Goal: Task Accomplishment & Management: Complete application form

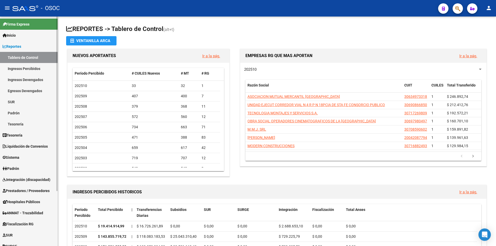
scroll to position [72, 0]
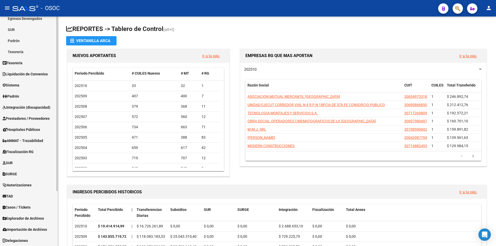
click at [20, 194] on link "TAD" at bounding box center [29, 196] width 58 height 11
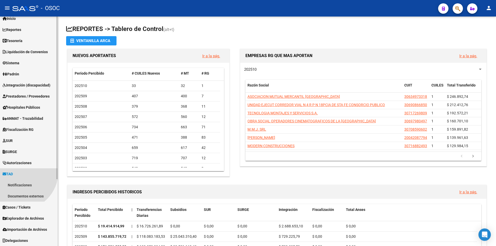
click at [17, 201] on link "Documentos externos" at bounding box center [29, 196] width 58 height 11
click at [22, 188] on link "Notificaciones" at bounding box center [29, 184] width 58 height 11
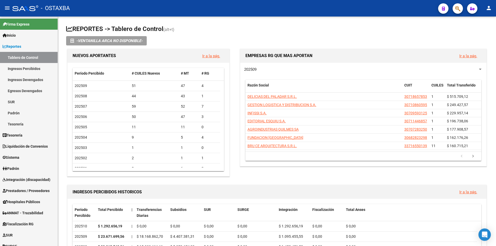
click at [219, 6] on div "- OSTAXBA" at bounding box center [222, 8] width 421 height 11
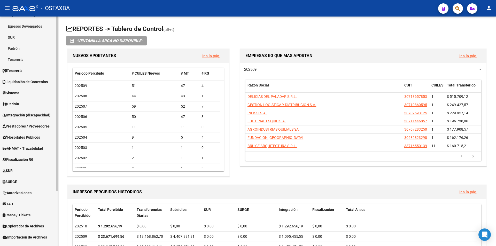
scroll to position [72, 0]
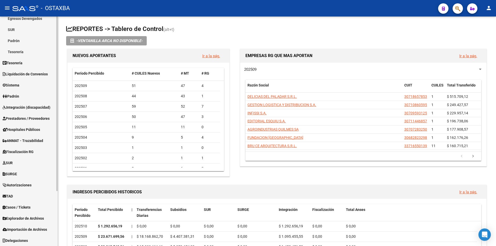
click at [37, 227] on span "Importación de Archivos" at bounding box center [25, 230] width 44 height 6
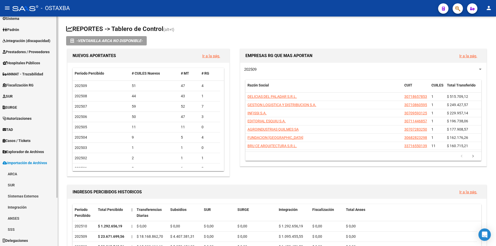
scroll to position [61, 0]
click at [21, 194] on link "Sistemas Externos" at bounding box center [29, 196] width 58 height 11
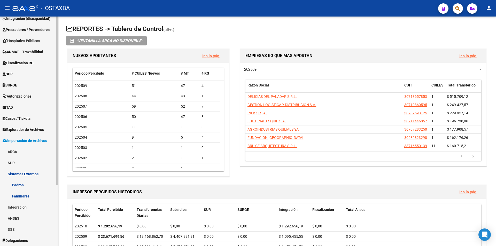
click at [21, 174] on link "Sistemas Externos" at bounding box center [29, 173] width 58 height 11
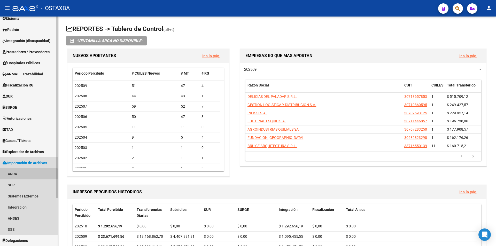
click at [14, 176] on link "ARCA" at bounding box center [29, 173] width 58 height 11
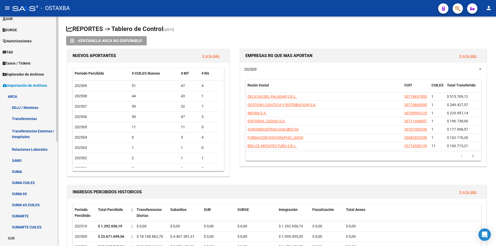
scroll to position [164, 0]
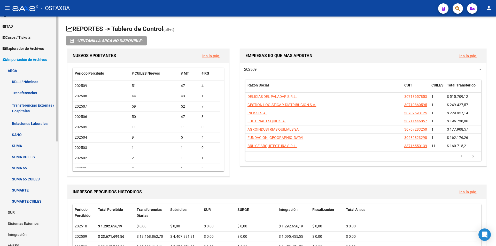
click at [41, 125] on link "Relaciones Laborales" at bounding box center [29, 123] width 58 height 11
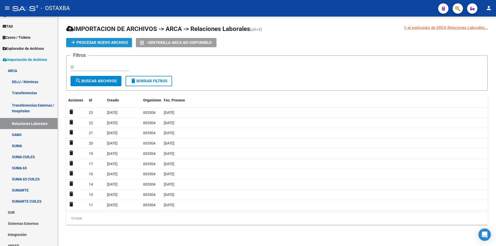
click at [109, 44] on span "add Procesar nuevo archivo" at bounding box center [99, 42] width 58 height 5
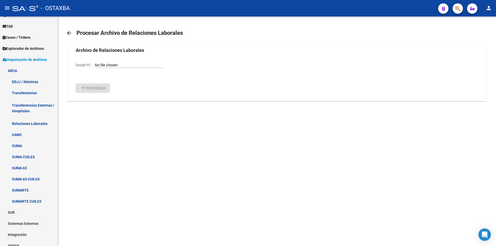
click at [98, 64] on input "Desde PC" at bounding box center [129, 65] width 68 height 5
type input "C:\fakepath\Relaciones_Laborales_2025-10-02.txt"
click at [97, 98] on button "arrow_forward Procesar" at bounding box center [93, 102] width 34 height 10
click at [102, 65] on input "Desde PC" at bounding box center [129, 65] width 68 height 5
type input "C:\fakepath\Relaciones_Laborales_2025-10-03.txt"
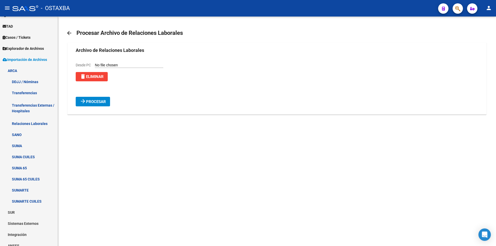
click at [105, 108] on mat-card "Archivo de Relaciones Laborales Desde PC delete Eliminar arrow_forward Procesar" at bounding box center [276, 79] width 419 height 72
click at [100, 101] on span "Procesar" at bounding box center [96, 101] width 20 height 5
click at [114, 63] on div "Desde PC" at bounding box center [120, 65] width 88 height 6
click at [113, 64] on input "Desde PC" at bounding box center [129, 65] width 68 height 5
type input "C:\fakepath\Relaciones_Laborales_2025-10-08.txt"
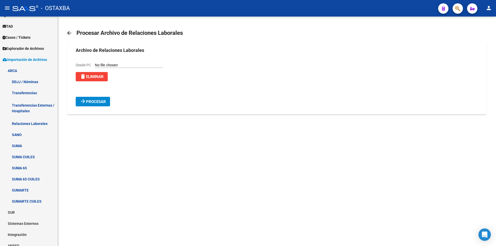
click at [91, 101] on span "Procesar" at bounding box center [96, 101] width 20 height 5
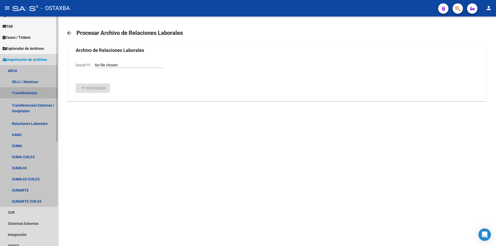
click at [39, 91] on link "Transferencias" at bounding box center [29, 92] width 58 height 11
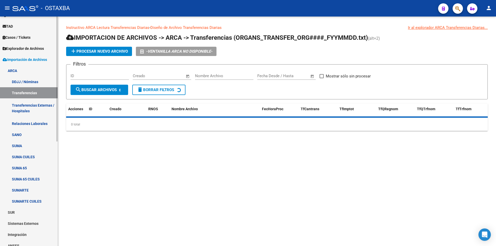
click at [36, 122] on link "Relaciones Laborales" at bounding box center [29, 123] width 58 height 11
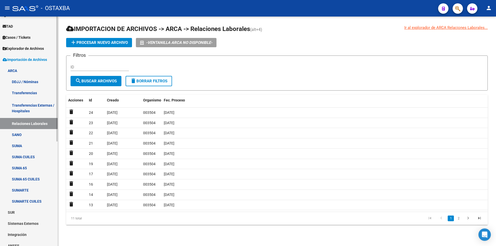
click at [21, 51] on span "Explorador de Archivos" at bounding box center [23, 49] width 41 height 6
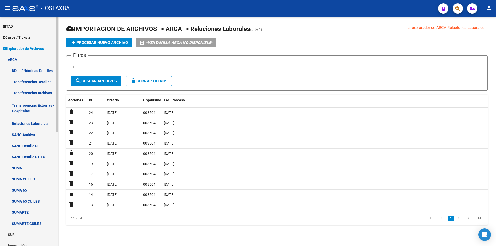
click at [37, 130] on link "SANO Archivo" at bounding box center [29, 134] width 58 height 11
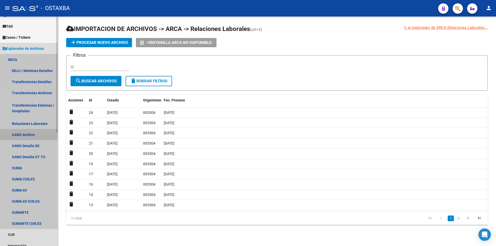
click at [37, 123] on link "Relaciones Laborales" at bounding box center [29, 123] width 58 height 11
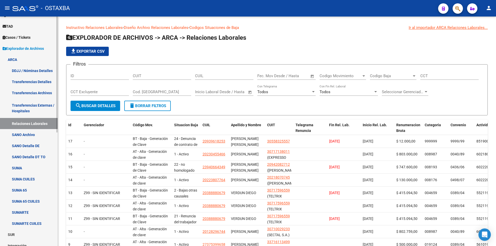
click at [29, 55] on link "ARCA" at bounding box center [29, 59] width 58 height 11
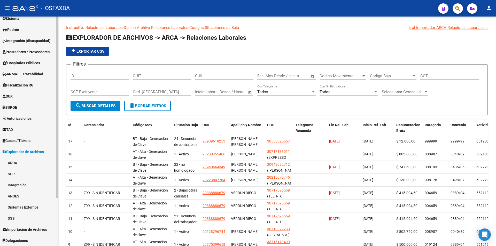
scroll to position [61, 0]
click at [44, 153] on span "Explorador de Archivos" at bounding box center [23, 152] width 41 height 6
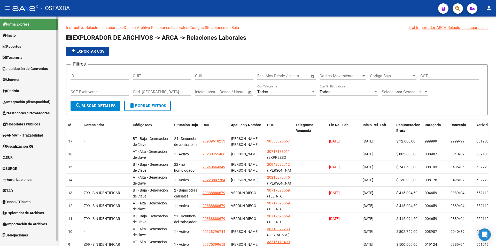
scroll to position [0, 0]
click at [46, 223] on span "Importación de Archivos" at bounding box center [25, 224] width 44 height 6
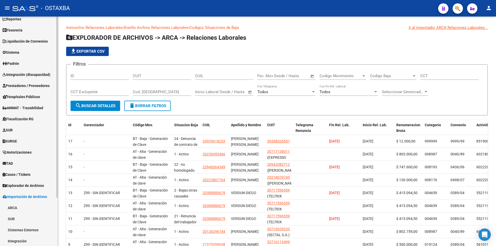
scroll to position [35, 0]
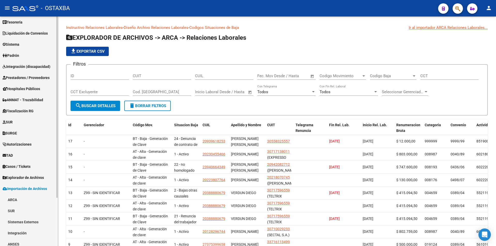
click at [40, 196] on link "ARCA" at bounding box center [29, 199] width 58 height 11
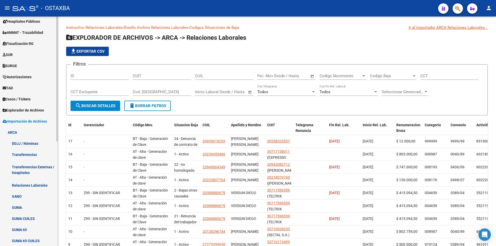
scroll to position [164, 0]
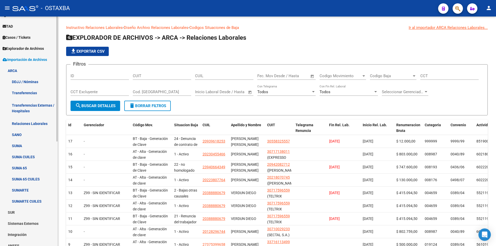
click at [35, 82] on link "DDJJ / Nóminas" at bounding box center [29, 81] width 58 height 11
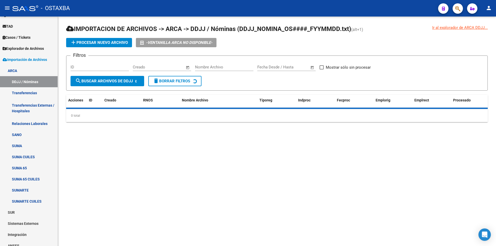
click at [92, 40] on button "add Procesar nuevo archivo" at bounding box center [99, 42] width 66 height 9
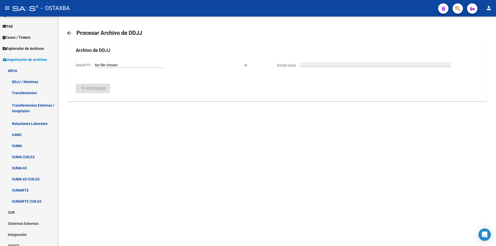
click at [100, 65] on input "Desde PC" at bounding box center [129, 65] width 68 height 5
type input "C:\fakepath\DDJJ_NOMINA_OS003504_F251001.txt"
click at [80, 103] on mat-icon "arrow_forward" at bounding box center [83, 101] width 6 height 6
click at [89, 66] on span "Desde PC" at bounding box center [83, 65] width 15 height 4
click at [95, 66] on input "Desde PC" at bounding box center [129, 65] width 68 height 5
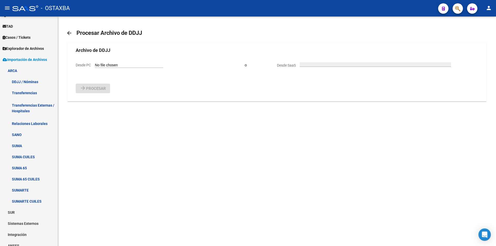
type input "C:\fakepath\DDJJ_NOMINA_OS003504_F251002.txt"
click at [101, 100] on span "Procesar" at bounding box center [96, 101] width 20 height 5
click at [104, 66] on input "Desde PC" at bounding box center [129, 65] width 68 height 5
type input "C:\fakepath\DDJJ_NOMINA_OS003504_F251003.txt"
click at [100, 104] on span "Procesar" at bounding box center [96, 101] width 20 height 5
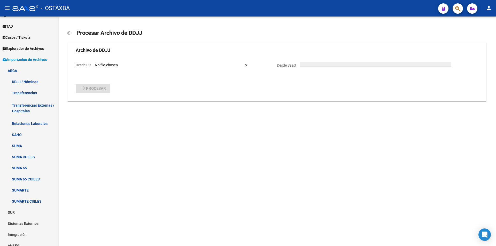
click at [107, 66] on input "Desde PC" at bounding box center [129, 65] width 68 height 5
type input "C:\fakepath\DDJJ_NOMINA_OS003504_F251006.txt"
click at [83, 104] on mat-icon "arrow_forward" at bounding box center [83, 101] width 6 height 6
click at [114, 65] on input "Desde PC" at bounding box center [129, 65] width 68 height 5
type input "C:\fakepath\DDJJ_NOMINA_OS003504_F251007.txt"
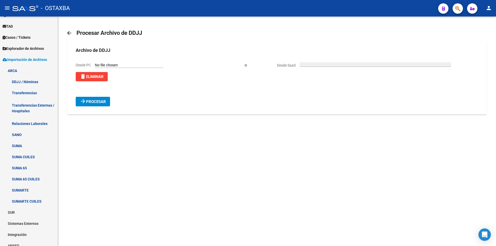
click at [77, 105] on button "arrow_forward Procesar" at bounding box center [93, 102] width 34 height 10
click at [107, 67] on input "Desde PC" at bounding box center [129, 65] width 68 height 5
type input "C:\fakepath\DDJJ_NOMINA_OS003504_F251008.txt"
click at [98, 101] on span "Procesar" at bounding box center [96, 101] width 20 height 5
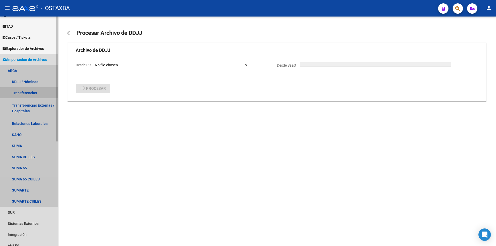
click at [35, 96] on link "Transferencias" at bounding box center [29, 92] width 58 height 11
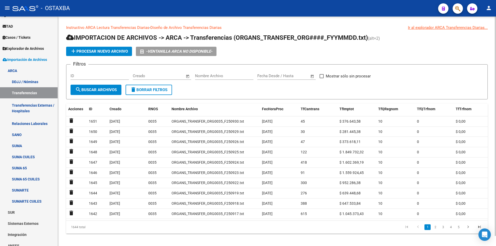
click at [106, 55] on button "add Procesar nuevo archivo" at bounding box center [99, 51] width 66 height 9
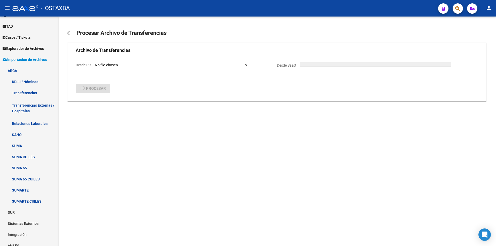
click at [108, 68] on div "Desde PC" at bounding box center [160, 65] width 169 height 6
click at [109, 67] on input "Desde PC" at bounding box center [129, 65] width 68 height 5
type input "C:\fakepath\ORGANS_TRANSFER_ORG0035_F251001.txt"
click at [92, 92] on form "Archivo de Transferencias Desde PC delete Eliminar o Desde SaaS arrow_forward P…" at bounding box center [277, 77] width 402 height 60
click at [92, 98] on button "arrow_forward Procesar" at bounding box center [93, 102] width 34 height 10
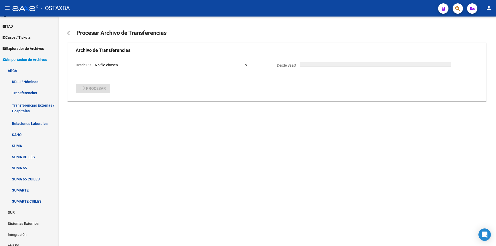
click at [104, 66] on input "Desde PC" at bounding box center [129, 65] width 68 height 5
type input "C:\fakepath\ORGANS_TRANSFER_ORG0035_F251002.txt"
click at [99, 93] on form "Archivo de Transferencias Desde PC delete Eliminar o Desde SaaS arrow_forward P…" at bounding box center [277, 77] width 402 height 60
click at [98, 96] on form "Archivo de Transferencias Desde PC delete Eliminar o Desde SaaS arrow_forward P…" at bounding box center [277, 77] width 402 height 60
click at [98, 100] on span "Procesar" at bounding box center [96, 101] width 20 height 5
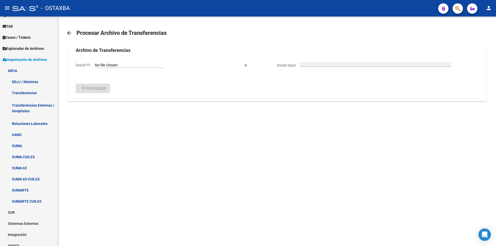
click at [106, 68] on div "Desde PC" at bounding box center [120, 65] width 88 height 6
click at [107, 67] on input "Desde PC" at bounding box center [129, 65] width 68 height 5
type input "C:\fakepath\ORGANS_TRANSFER_ORG0035_F251003.txt"
click at [96, 101] on span "Procesar" at bounding box center [96, 101] width 20 height 5
click at [111, 64] on input "Desde PC" at bounding box center [129, 65] width 68 height 5
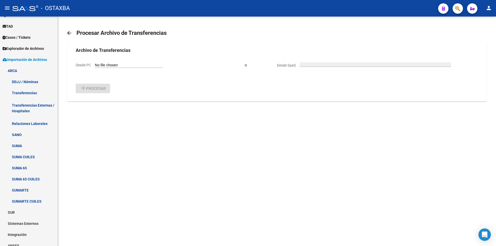
type input "C:\fakepath\ORGANS_TRANSFER_ORG0035_F251006.txt"
click at [96, 108] on mat-card "Archivo de Transferencias Desde PC delete Eliminar o Desde SaaS arrow_forward P…" at bounding box center [276, 79] width 419 height 72
click at [97, 106] on button "arrow_forward Procesar" at bounding box center [93, 102] width 34 height 10
click at [116, 67] on input "Desde PC" at bounding box center [129, 65] width 68 height 5
type input "C:\fakepath\ORGANS_TRANSFER_ORG0035_F251007.txt"
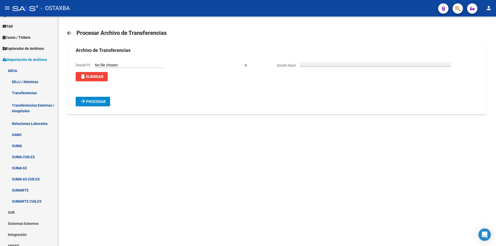
click at [96, 102] on span "Procesar" at bounding box center [96, 101] width 20 height 5
click at [111, 64] on input "Desde PC" at bounding box center [129, 65] width 68 height 5
type input "C:\fakepath\ORGANS_TRANSFER_ORG0035_F251008.txt"
click at [117, 110] on mat-card "Archivo de Transferencias Desde PC delete Eliminar o Desde SaaS arrow_forward P…" at bounding box center [276, 79] width 419 height 72
click at [110, 105] on button "arrow_forward Procesar" at bounding box center [93, 102] width 34 height 10
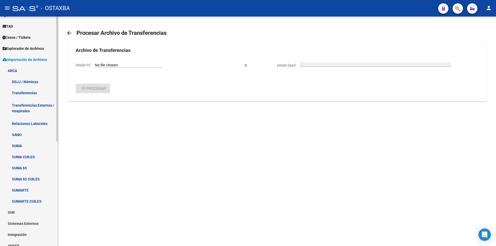
click at [14, 96] on link "Transferencias" at bounding box center [29, 92] width 58 height 11
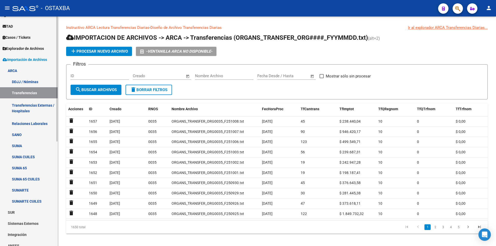
click at [34, 51] on span "Explorador de Archivos" at bounding box center [23, 49] width 41 height 6
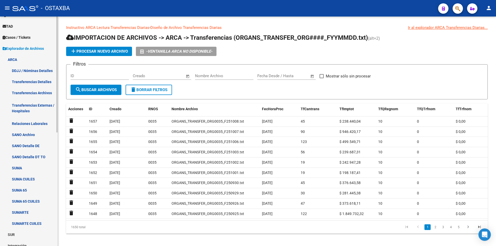
click at [33, 93] on link "Transferencias Archivos" at bounding box center [29, 92] width 58 height 11
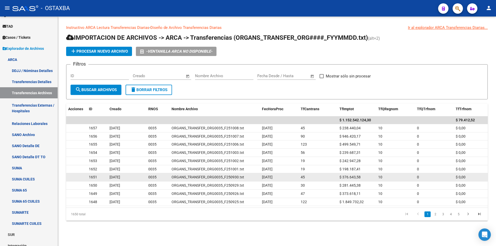
click at [347, 178] on span "$ 376.643,58" at bounding box center [349, 177] width 21 height 4
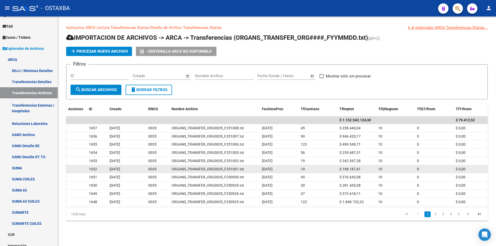
click at [346, 167] on span "$ 198.187,41" at bounding box center [349, 169] width 21 height 4
copy span "198.187,41"
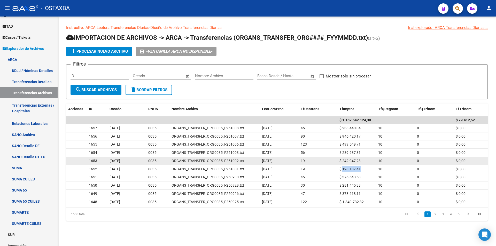
click at [346, 160] on span "$ 242.947,28" at bounding box center [349, 161] width 21 height 4
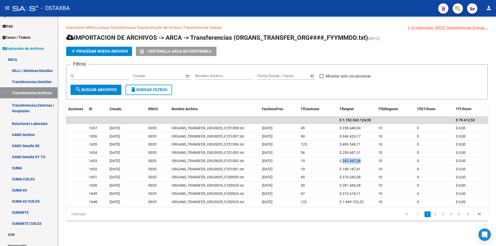
copy span "242.947,28"
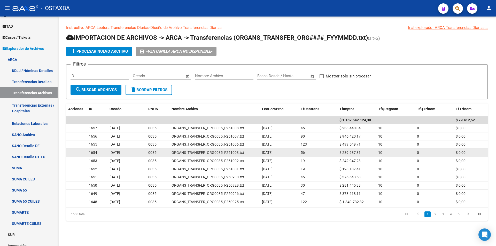
click at [355, 154] on span "$ 239.687,31" at bounding box center [349, 153] width 21 height 4
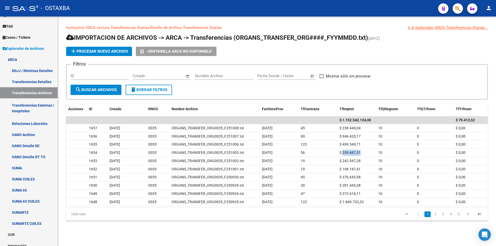
copy span "239.687,31"
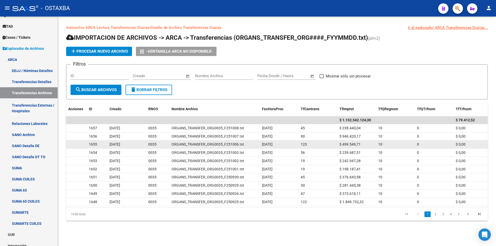
click at [348, 143] on span "$ 499.549,71" at bounding box center [349, 144] width 21 height 4
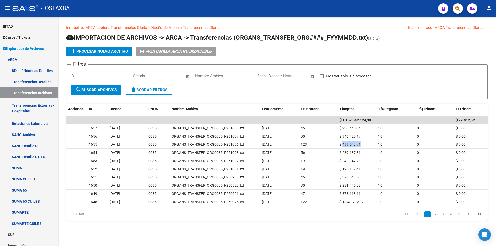
copy span "499.549,71"
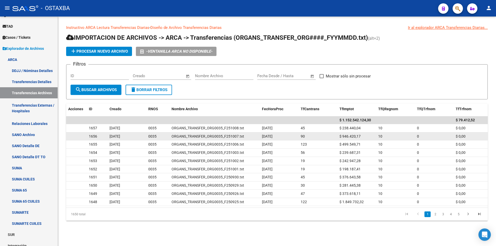
click at [345, 139] on datatable-body-cell "$ 946.420,17" at bounding box center [356, 136] width 39 height 8
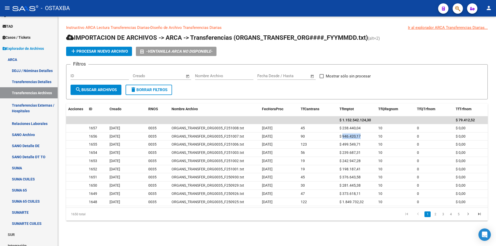
copy span "946.420,17"
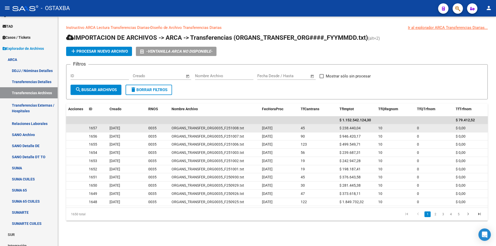
click at [349, 129] on span "$ 238.440,04" at bounding box center [349, 128] width 21 height 4
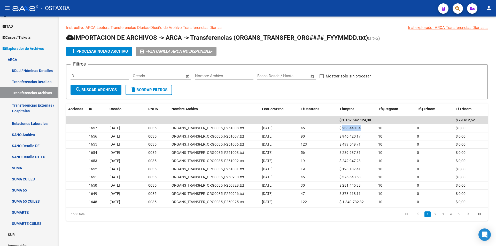
copy span "238.440,04"
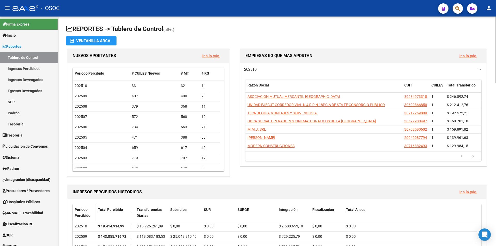
drag, startPoint x: 31, startPoint y: 49, endPoint x: 89, endPoint y: 220, distance: 181.7
click at [31, 49] on link "Reportes" at bounding box center [29, 46] width 58 height 11
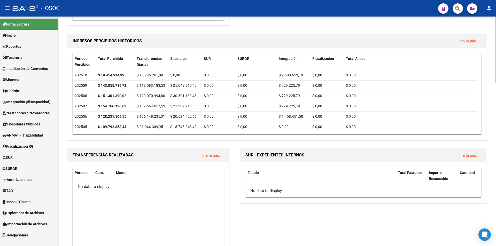
scroll to position [232, 0]
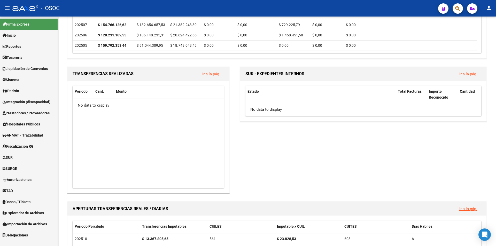
click at [32, 214] on span "Explorador de Archivos" at bounding box center [23, 213] width 41 height 6
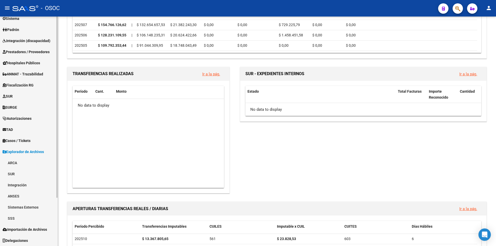
click at [21, 161] on link "ARCA" at bounding box center [29, 162] width 58 height 11
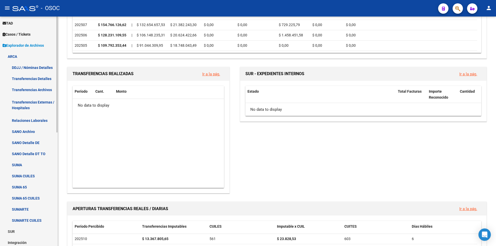
scroll to position [164, 0]
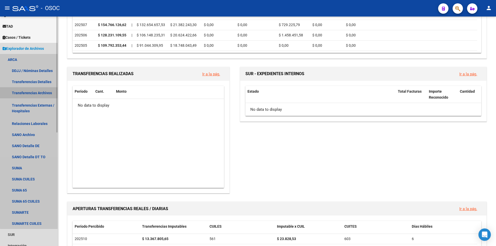
click at [36, 97] on link "Transferencias Archivos" at bounding box center [29, 92] width 58 height 11
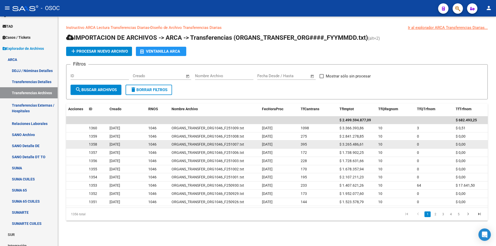
click at [343, 146] on span "$ 3.265.486,61" at bounding box center [351, 144] width 24 height 4
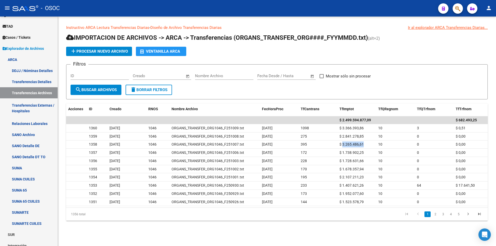
copy span "3.265.486,61"
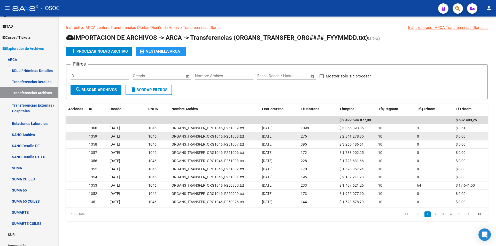
click at [347, 135] on span "$ 2.841.278,85" at bounding box center [351, 136] width 24 height 4
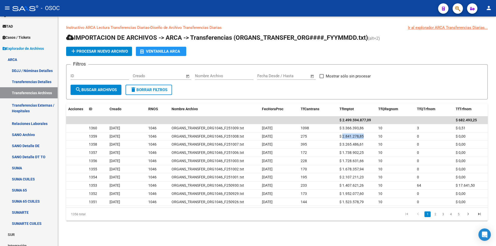
copy span "2.841.278,85"
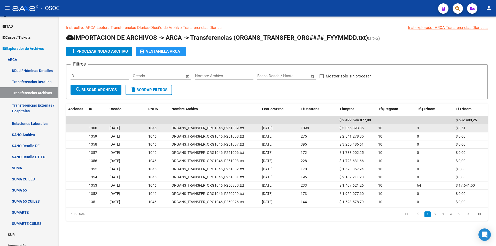
click at [357, 125] on div "$ 3.366.393,86" at bounding box center [356, 128] width 35 height 6
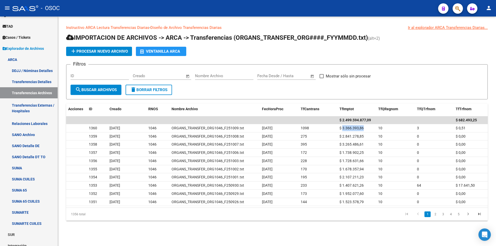
copy span "3.366.393,86"
